Goal: Communication & Community: Answer question/provide support

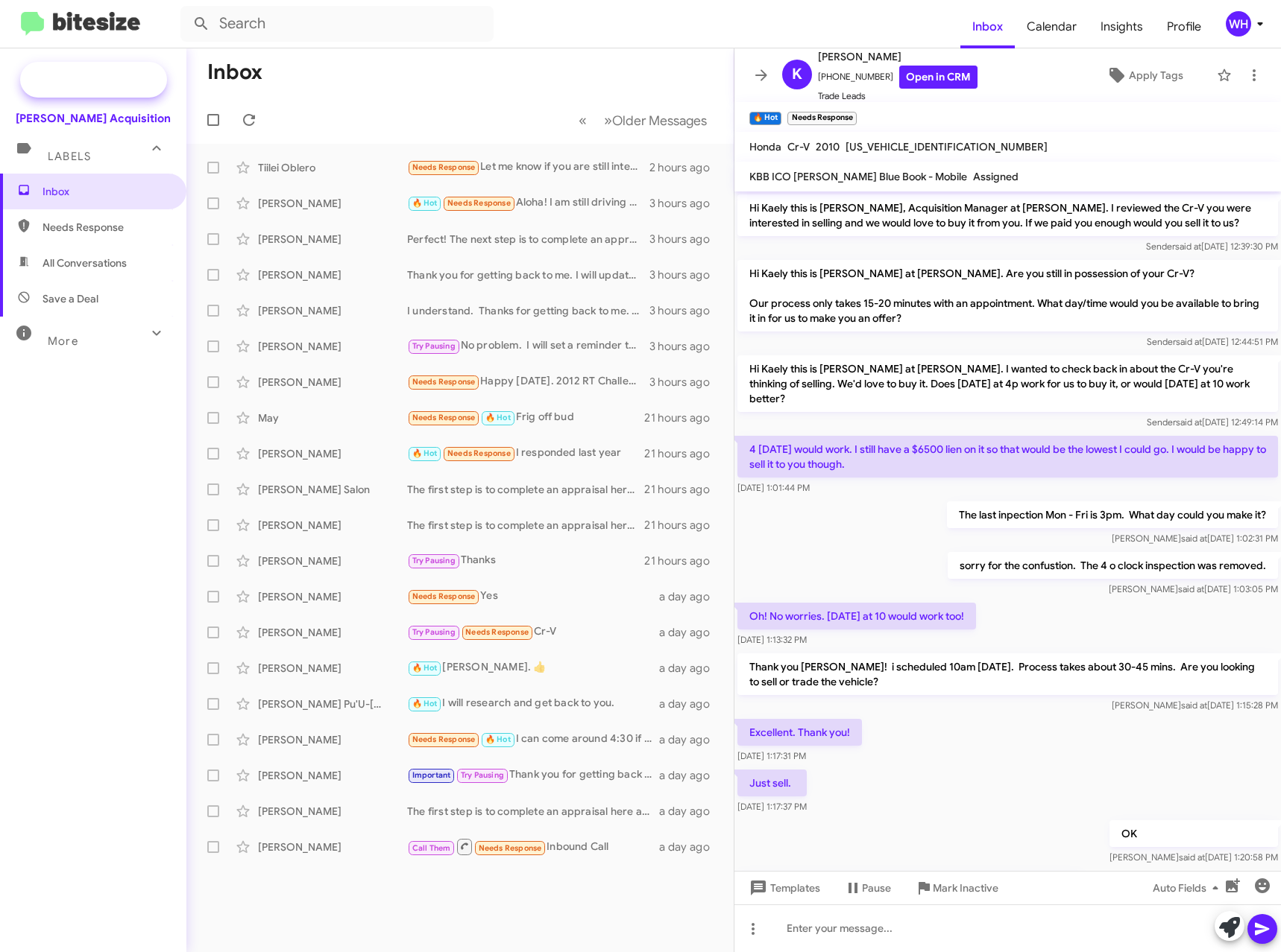
scroll to position [77, 0]
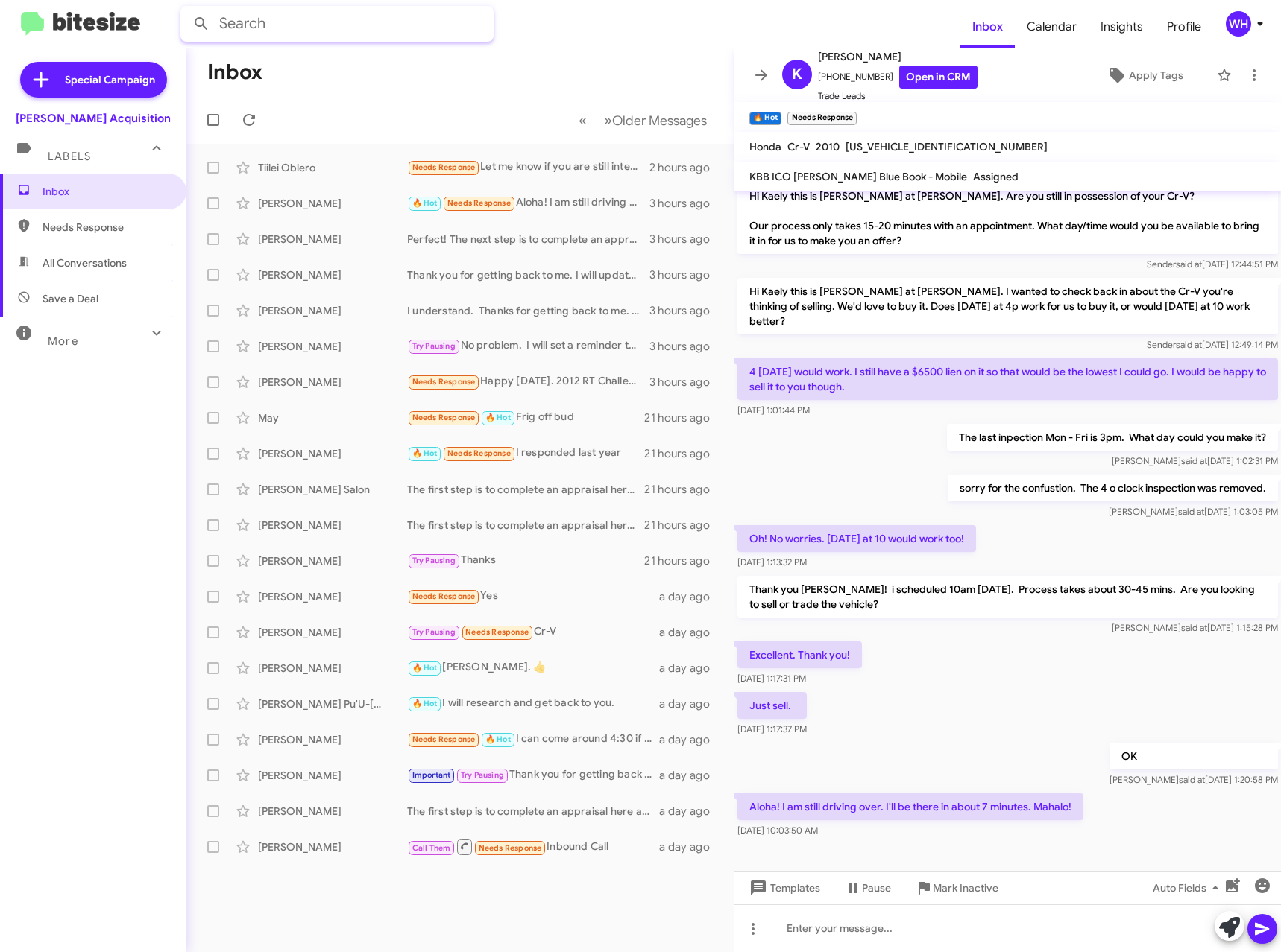
click at [238, 33] on input "text" at bounding box center [337, 24] width 313 height 36
click at [186, 8] on button at bounding box center [201, 24] width 30 height 30
click at [315, 20] on input "[PERSON_NAME]" at bounding box center [337, 24] width 313 height 36
click at [186, 8] on button at bounding box center [201, 24] width 30 height 30
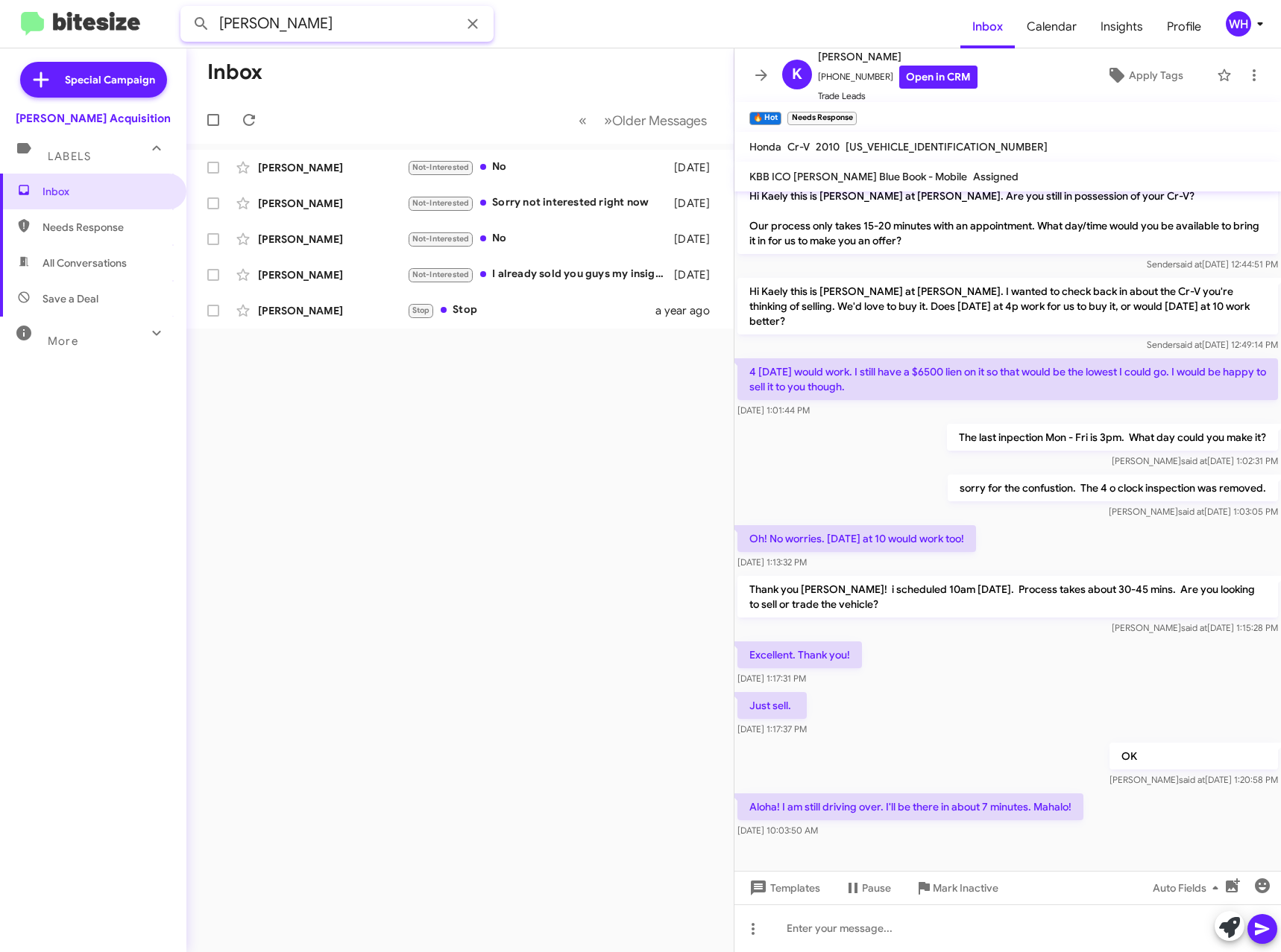
drag, startPoint x: 303, startPoint y: 29, endPoint x: 109, endPoint y: 27, distance: 194.0
click at [121, 27] on mat-toolbar "[PERSON_NAME] Inbox Calendar Insights Profile WH" at bounding box center [640, 24] width 1281 height 48
type input "[PERSON_NAME]"
click at [186, 8] on button at bounding box center [201, 24] width 30 height 30
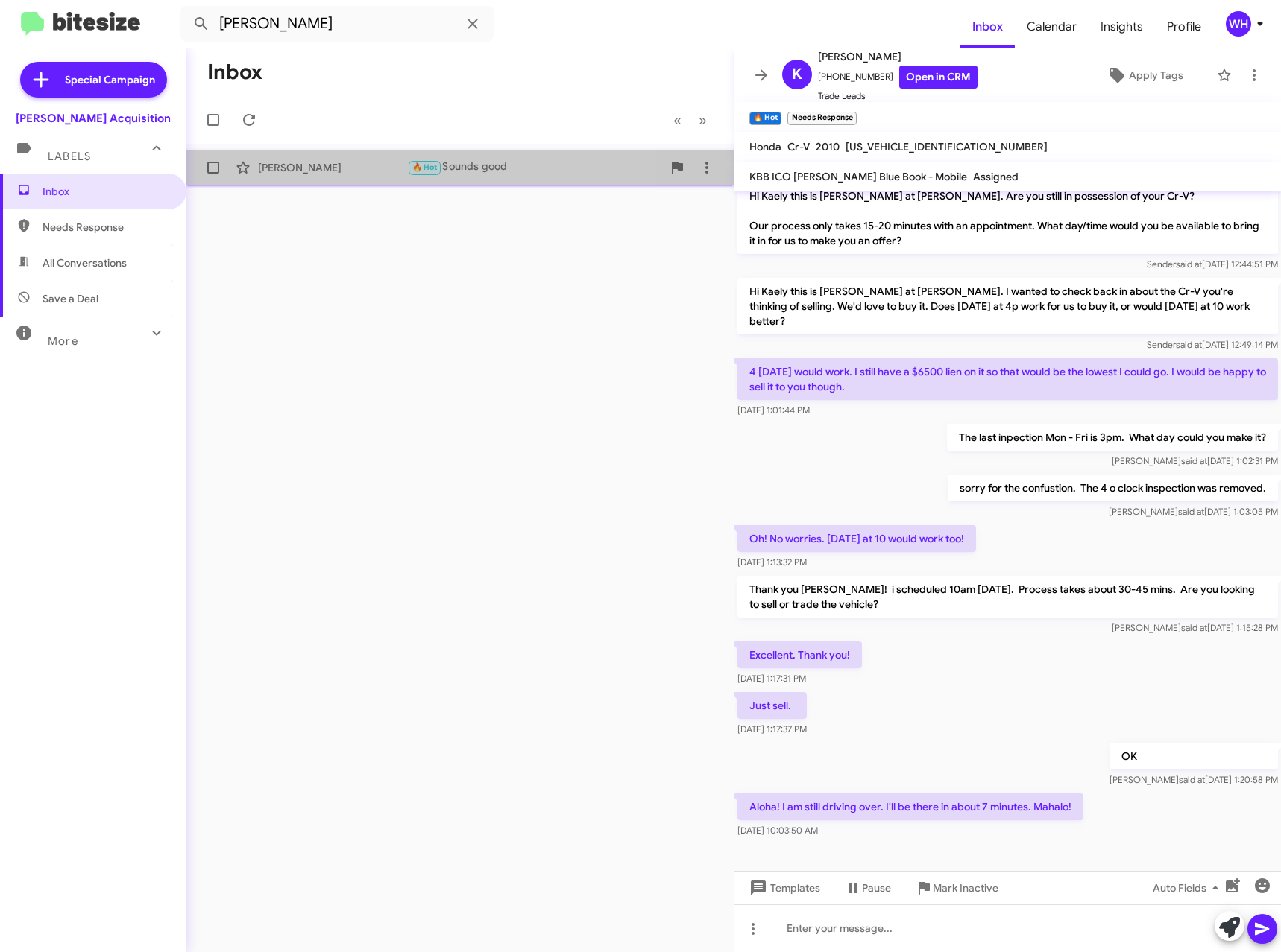
click at [316, 161] on div "[PERSON_NAME]" at bounding box center [332, 168] width 149 height 15
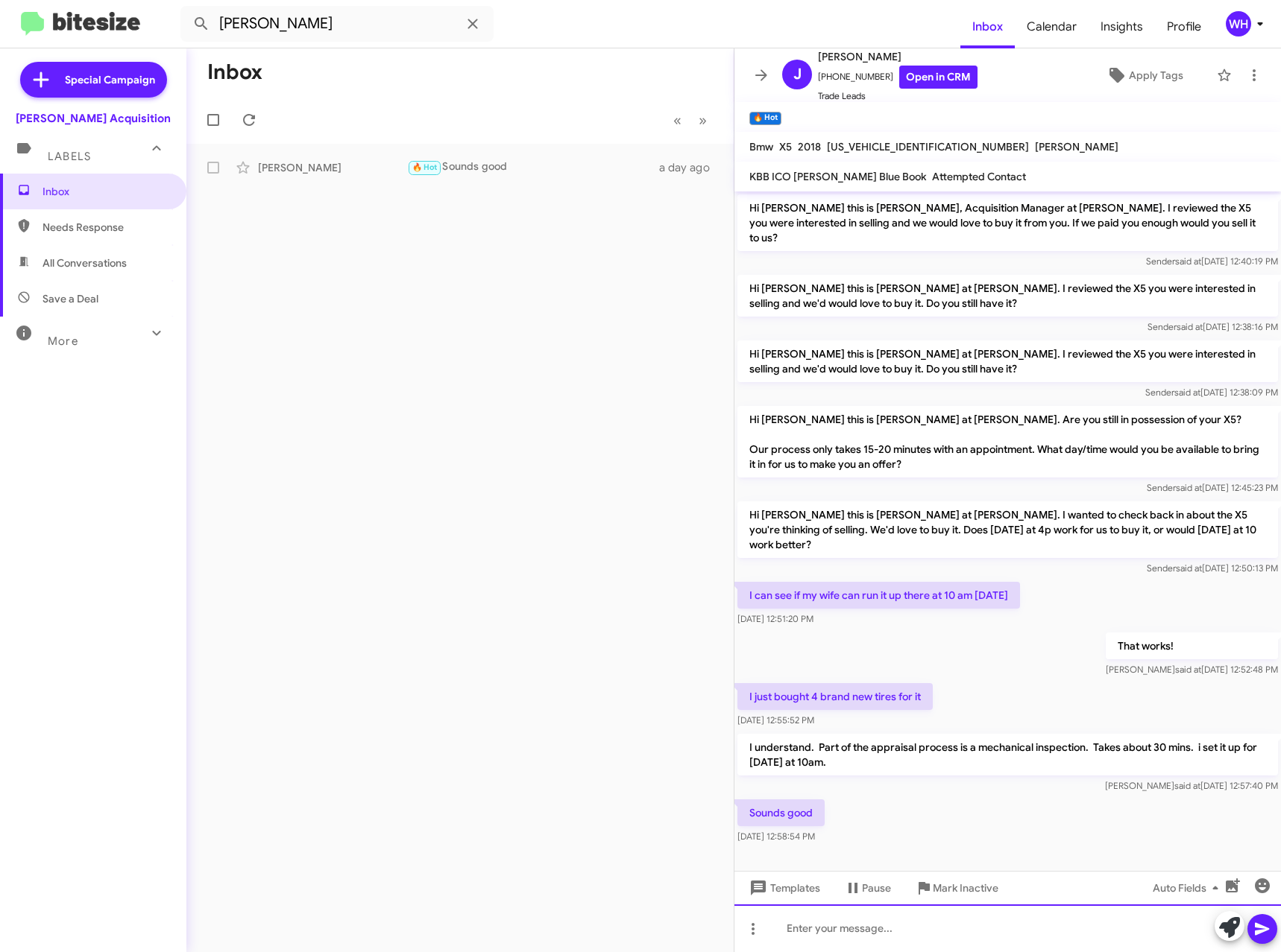
click at [973, 937] on div at bounding box center [1007, 928] width 547 height 48
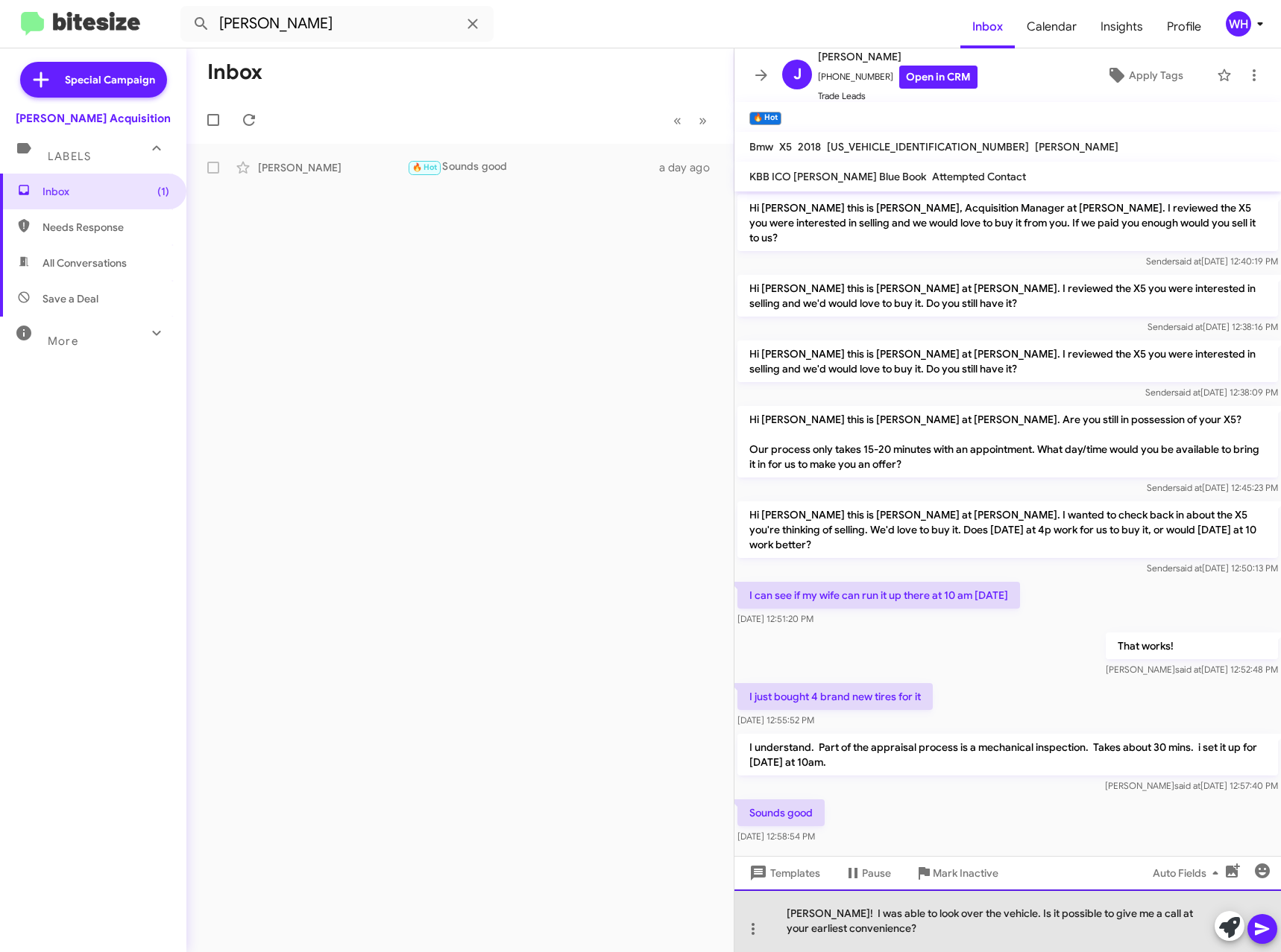
click at [988, 940] on div "[PERSON_NAME]! I was able to look over the vehicle. Is it possible to give me a…" at bounding box center [1007, 921] width 547 height 62
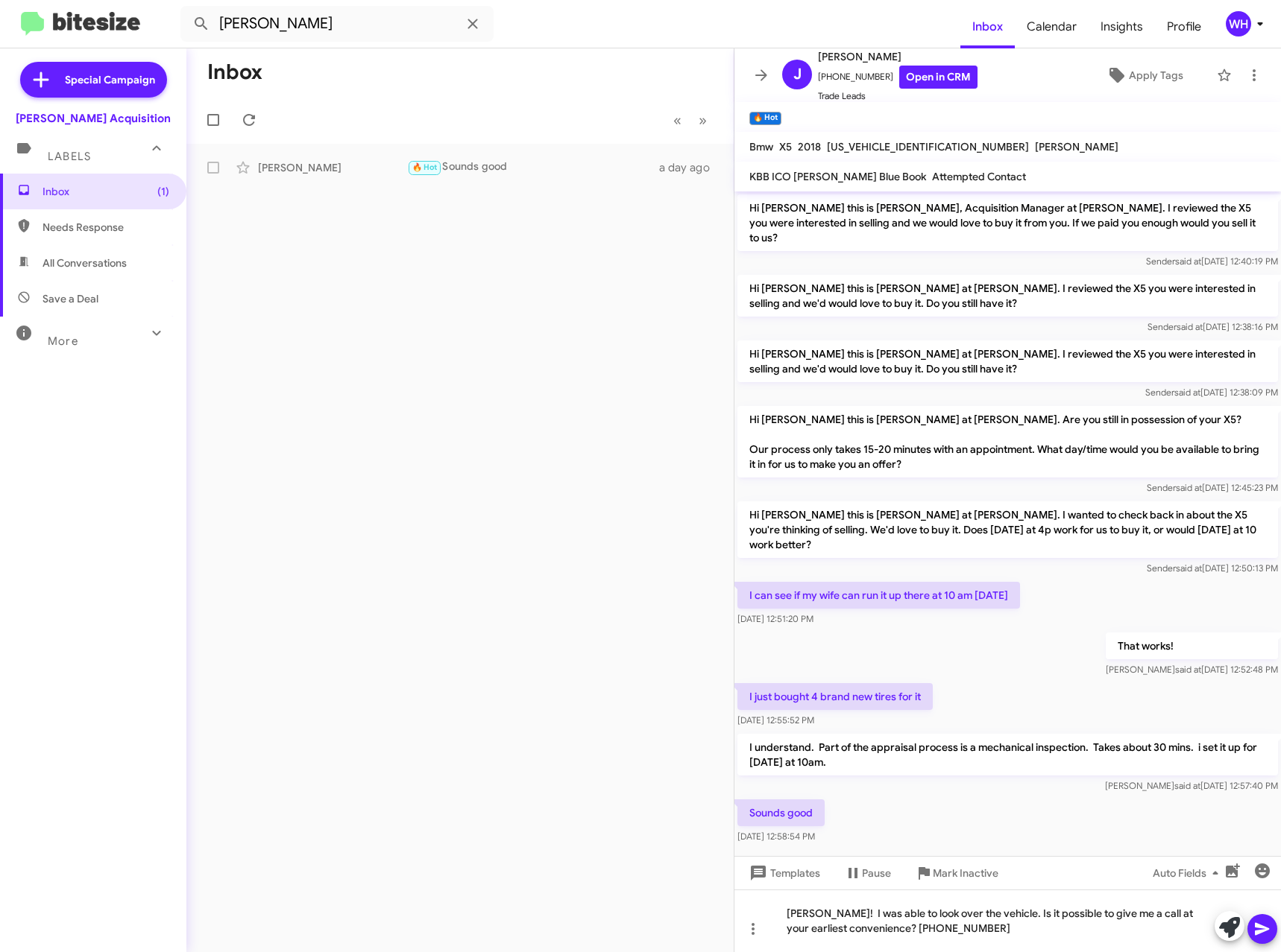
click at [1271, 927] on button at bounding box center [1262, 929] width 30 height 30
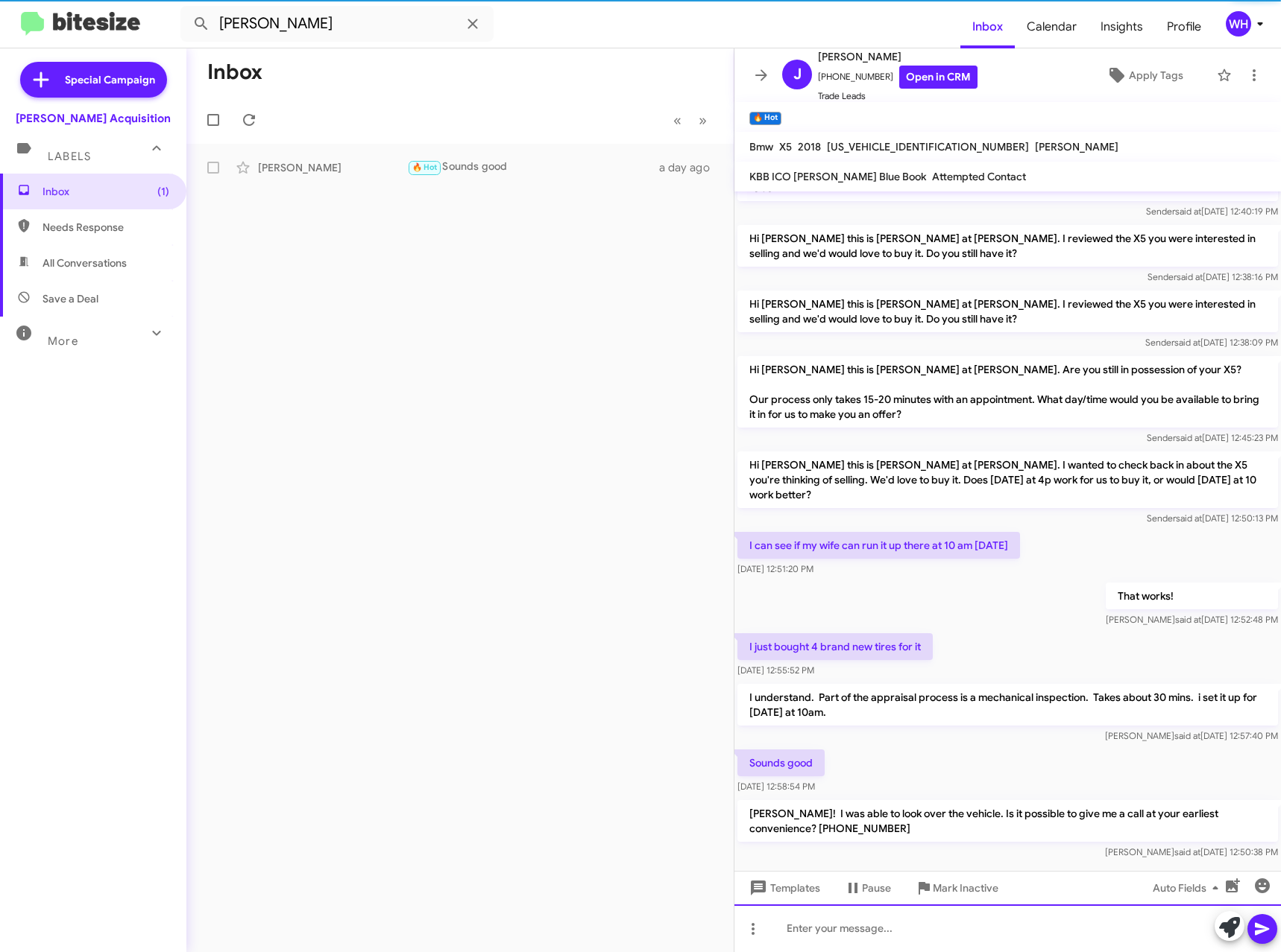
scroll to position [53, 0]
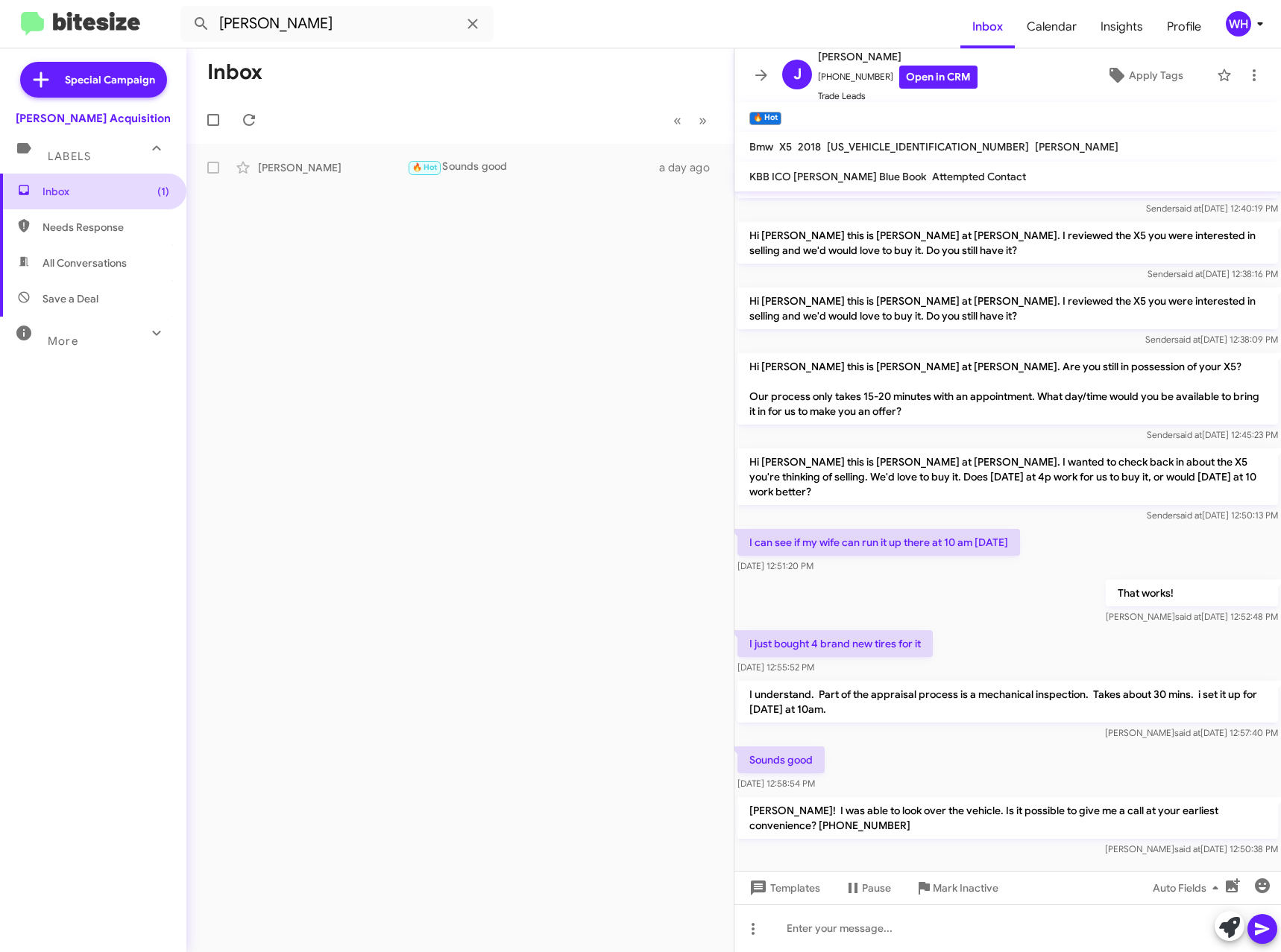
click at [70, 190] on span "Inbox (1)" at bounding box center [106, 192] width 126 height 15
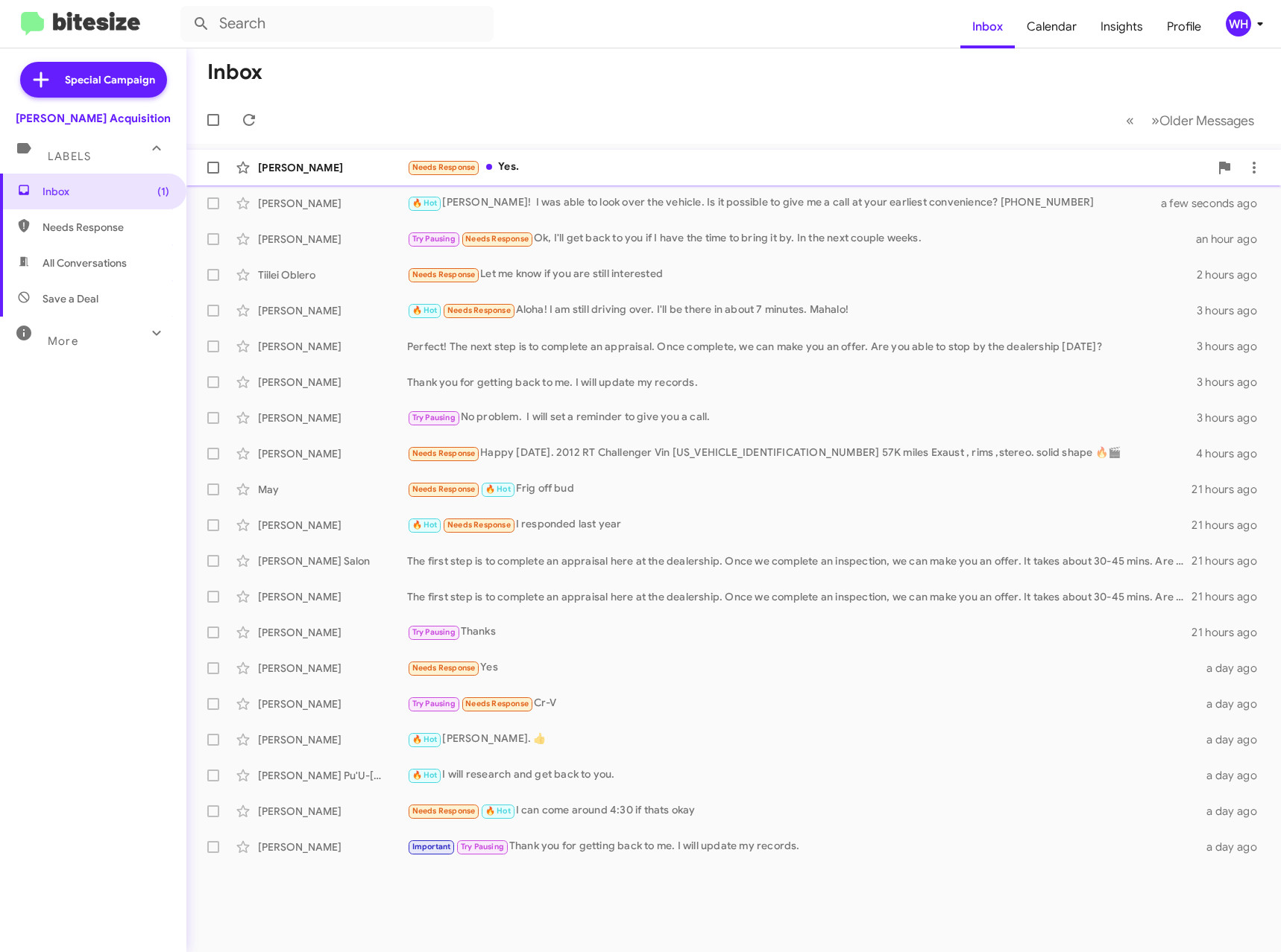
click at [303, 164] on div "[PERSON_NAME]" at bounding box center [332, 168] width 149 height 15
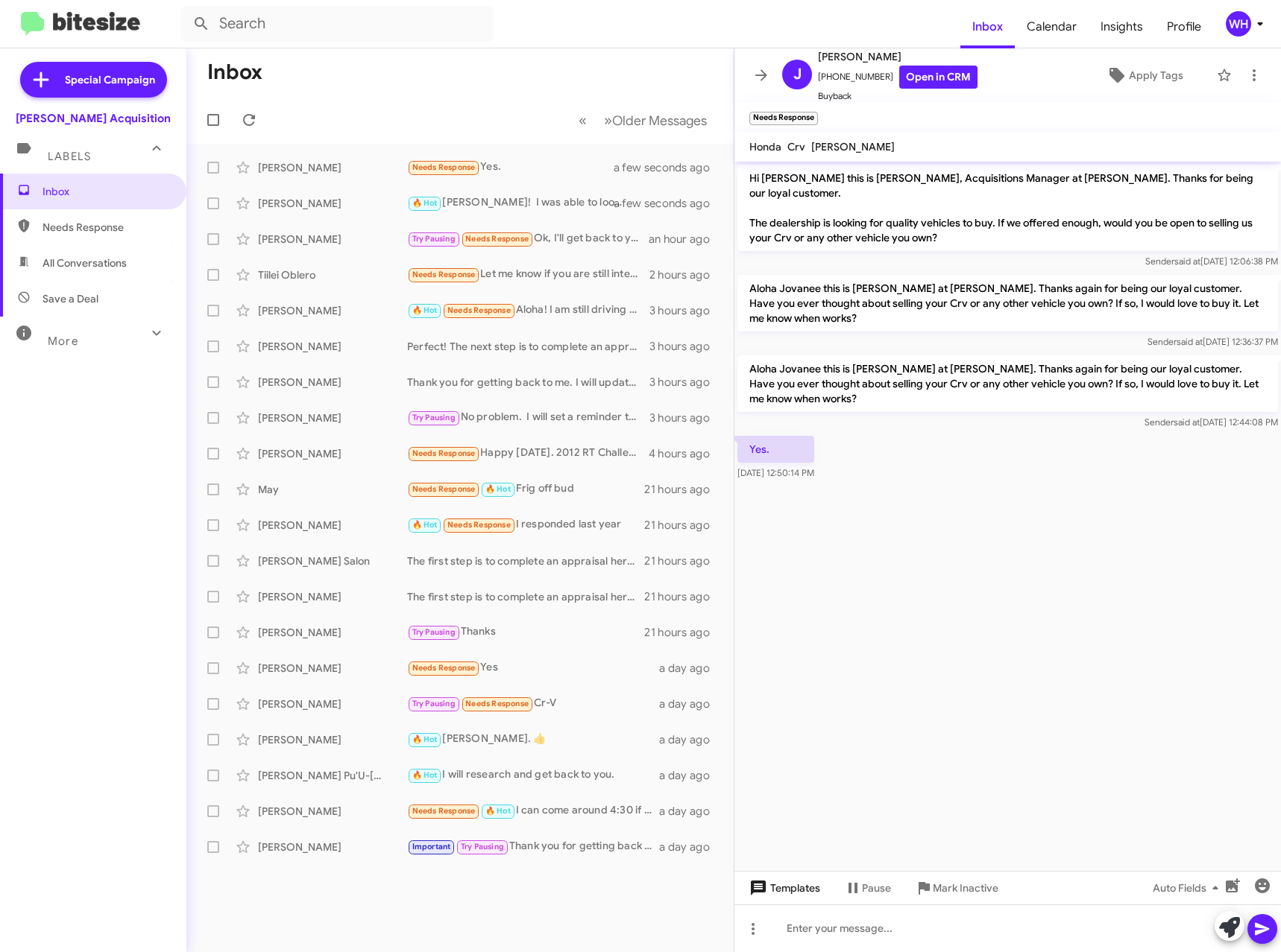
click at [800, 888] on span "Templates" at bounding box center [783, 888] width 74 height 26
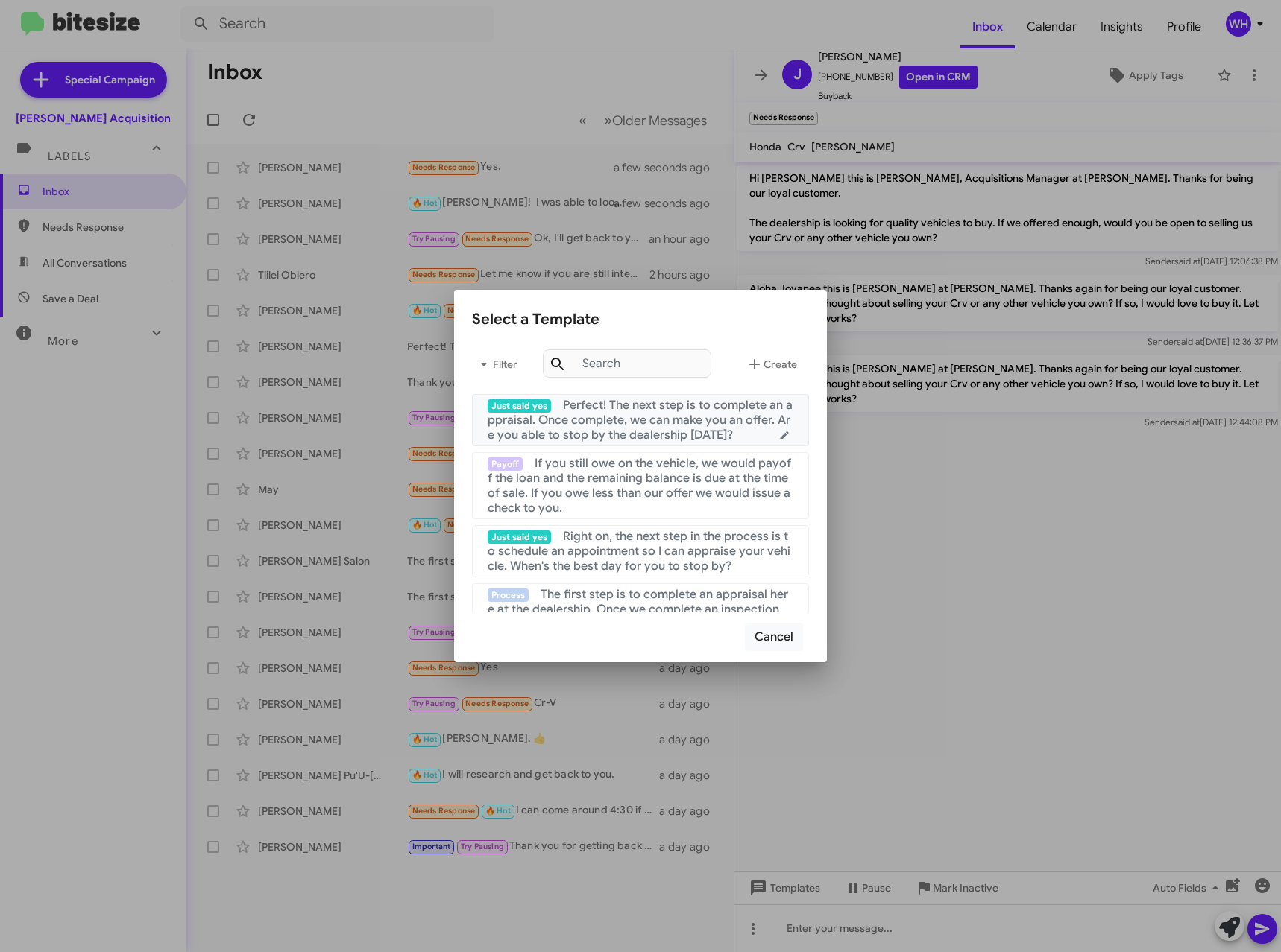
click at [593, 420] on span "Perfect! The next step is to complete an appraisal. Once complete, we can make …" at bounding box center [639, 420] width 305 height 44
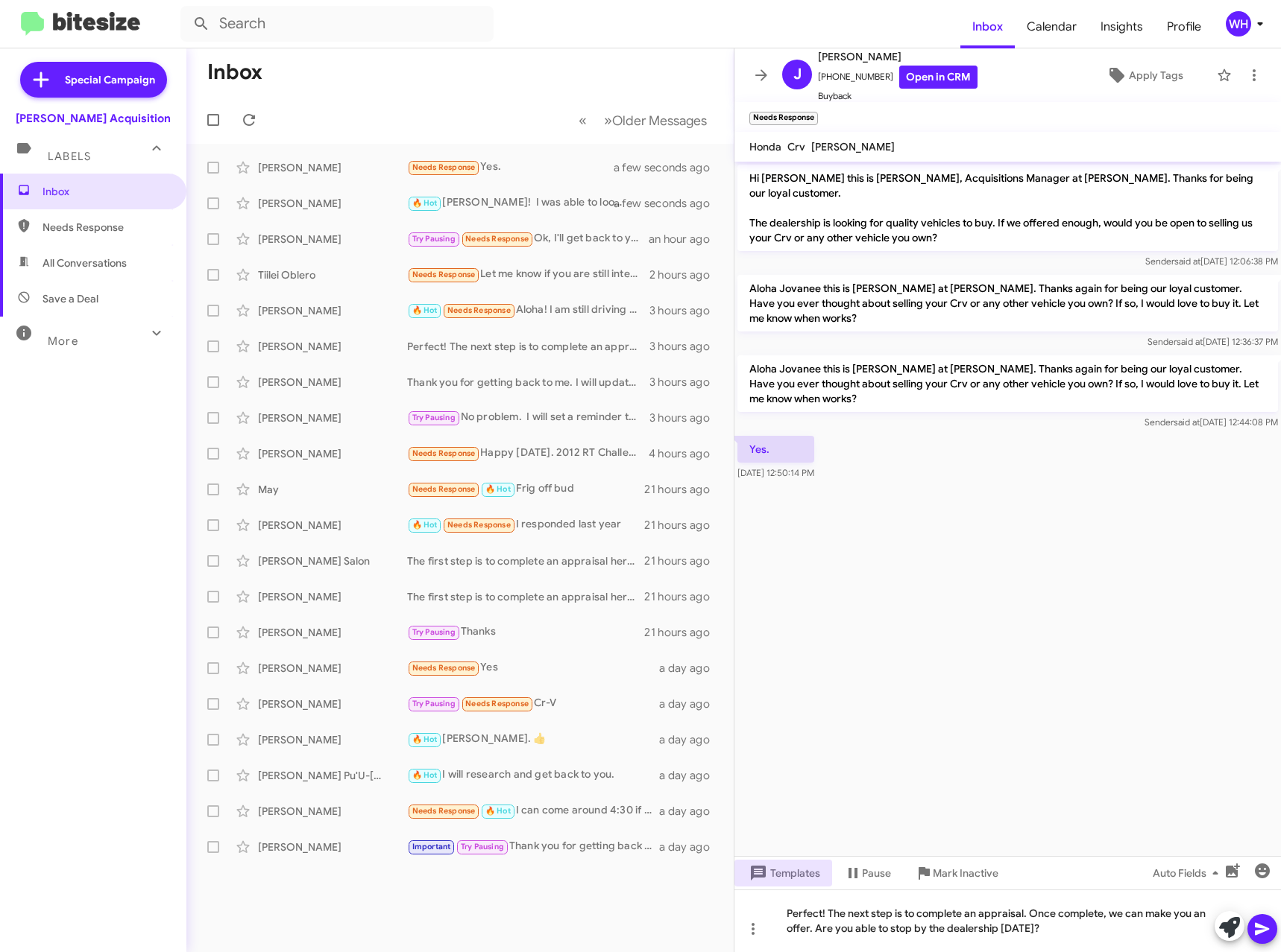
click at [1254, 927] on button at bounding box center [1262, 929] width 30 height 30
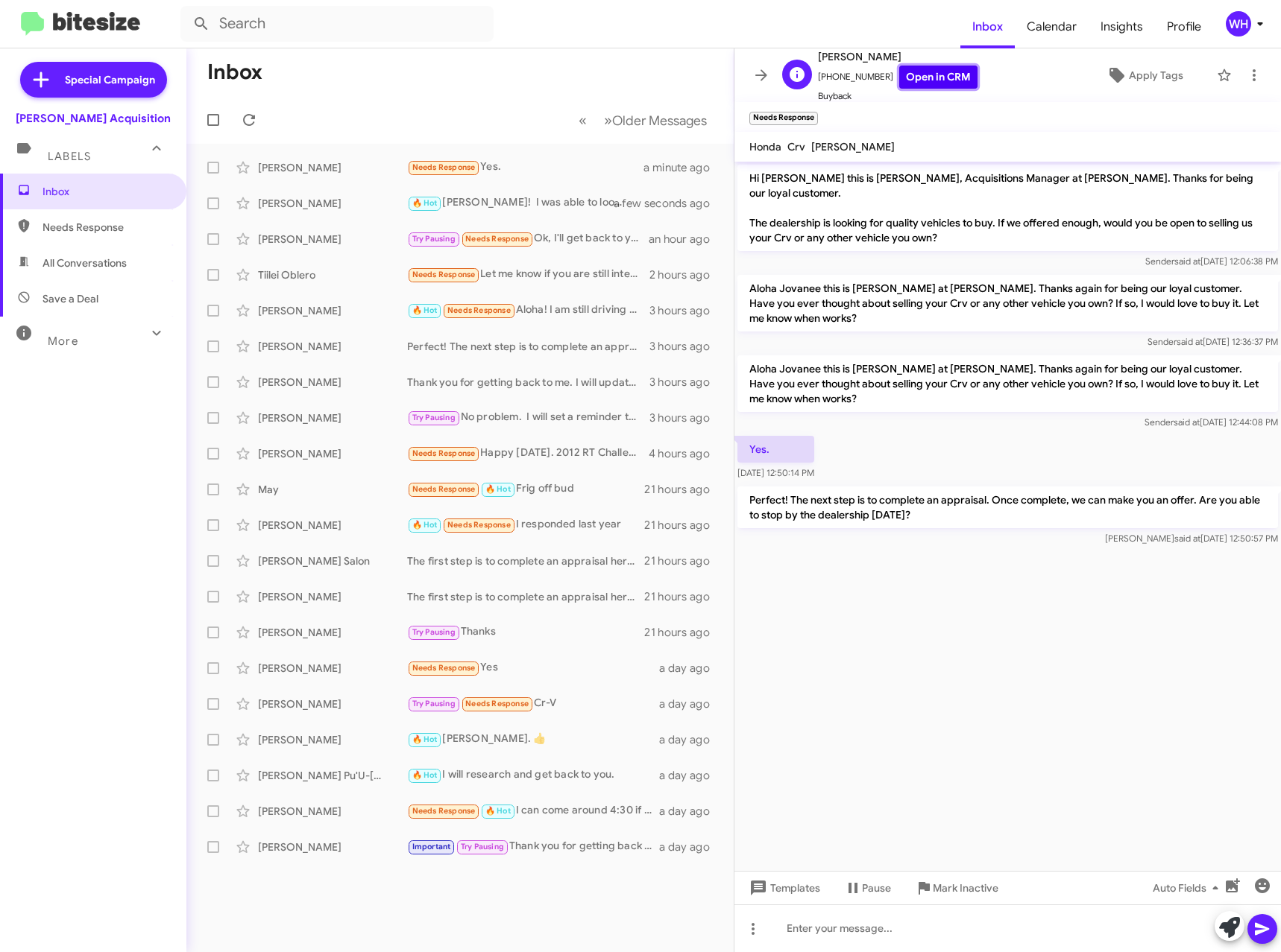
click at [949, 75] on link "Open in CRM" at bounding box center [937, 76] width 78 height 23
drag, startPoint x: 317, startPoint y: 165, endPoint x: 640, endPoint y: 298, distance: 349.3
click at [320, 165] on div "[PERSON_NAME]" at bounding box center [332, 168] width 149 height 15
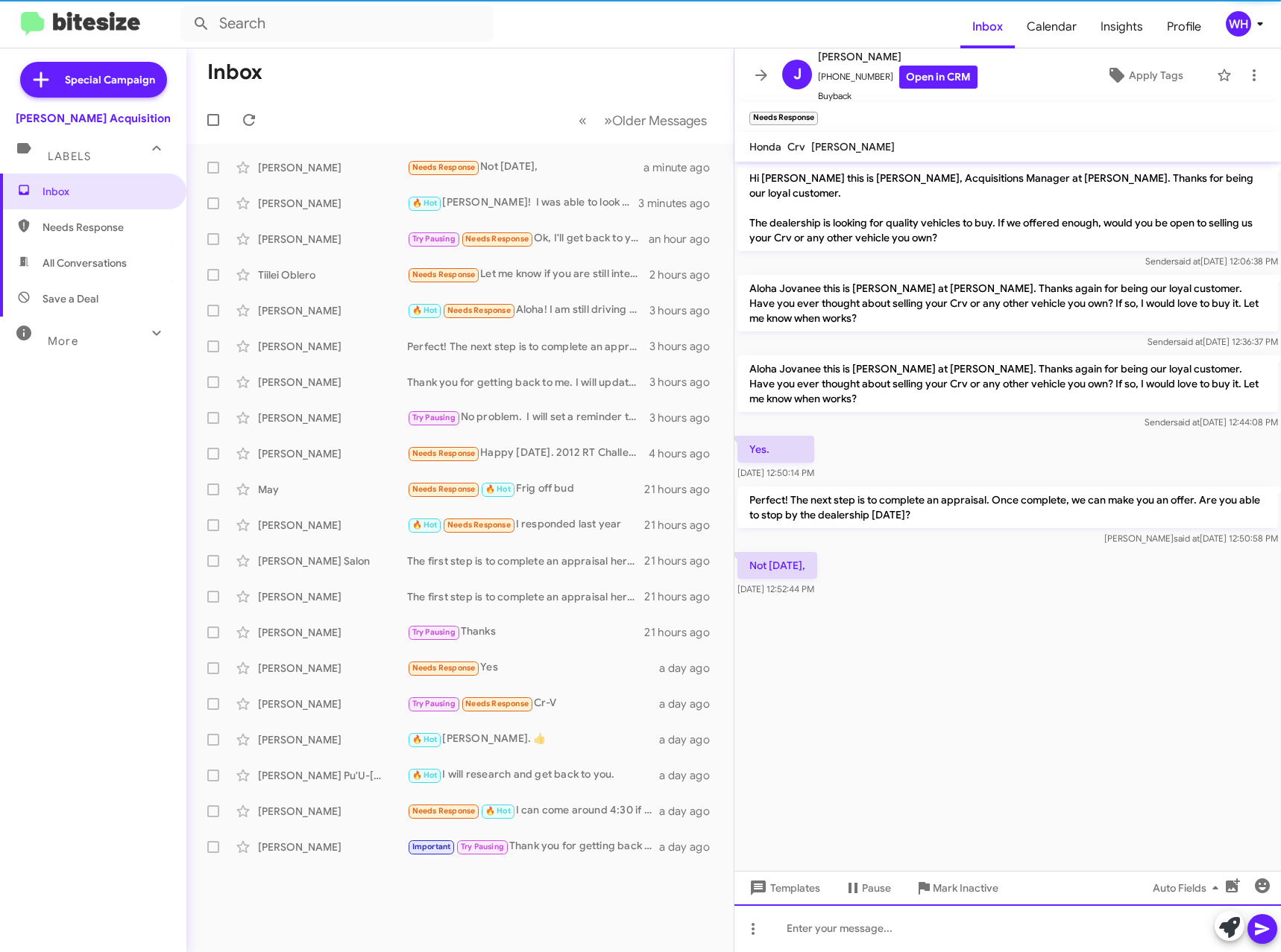
click at [828, 935] on div at bounding box center [1007, 928] width 547 height 48
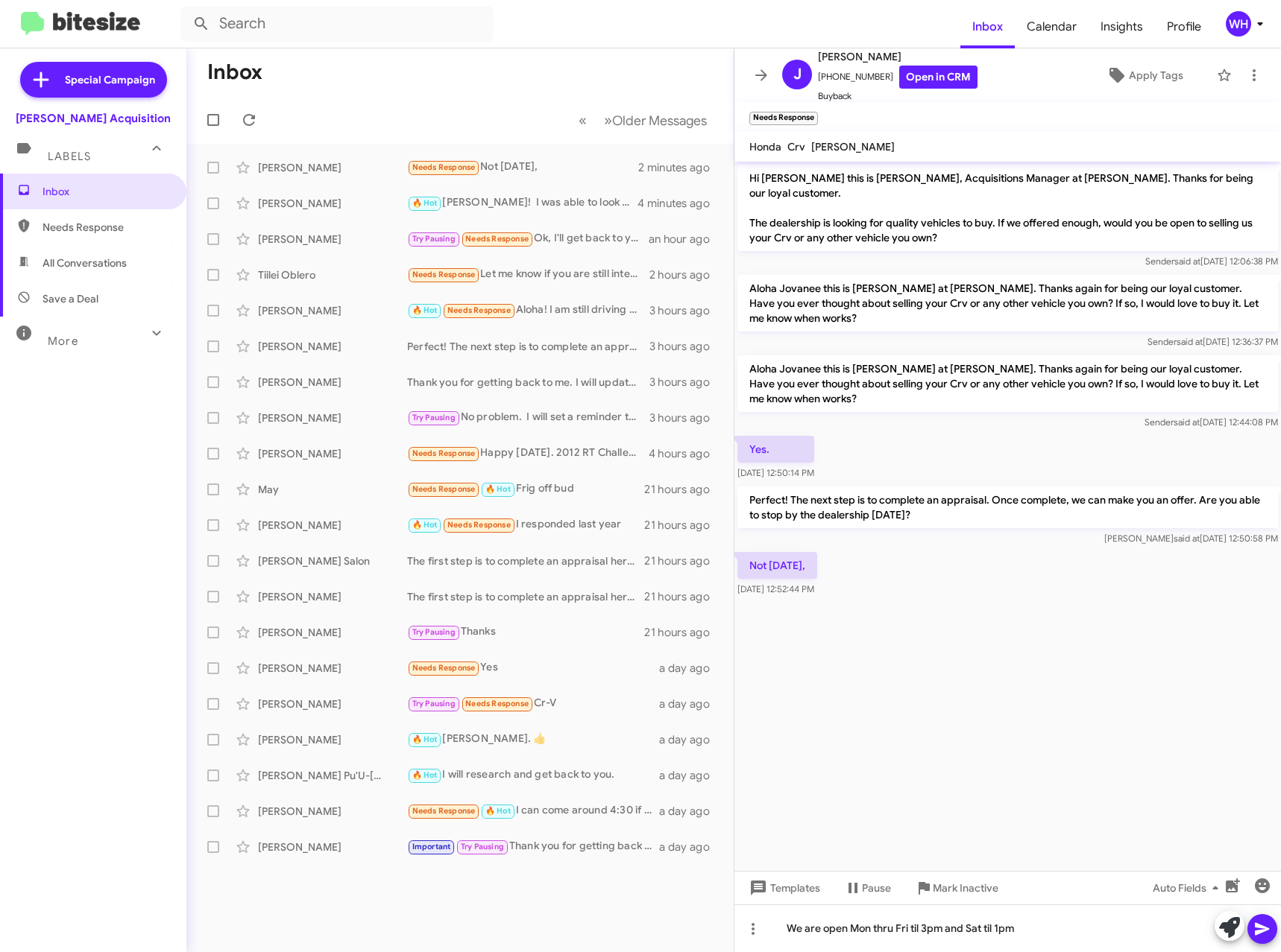
click at [1260, 927] on icon at bounding box center [1261, 928] width 18 height 18
